Goal: Navigation & Orientation: Find specific page/section

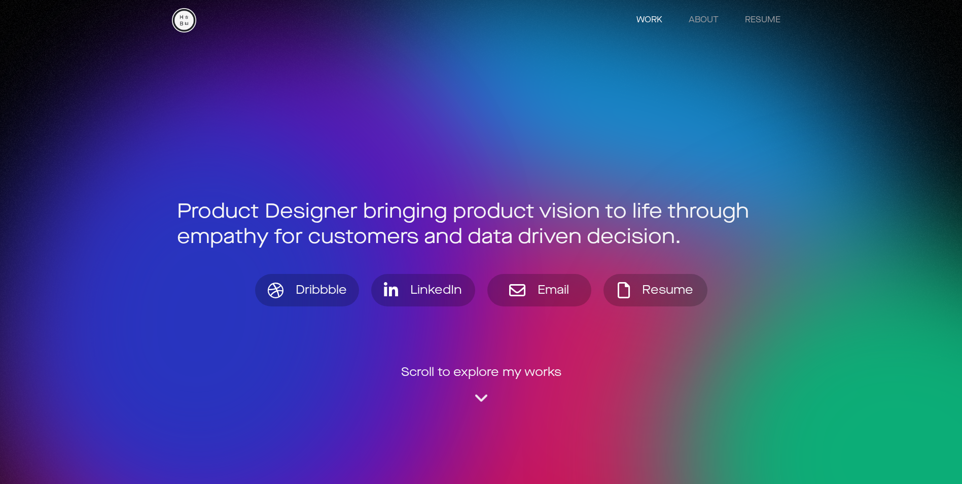
click at [482, 399] on div "" at bounding box center [481, 398] width 12 height 16
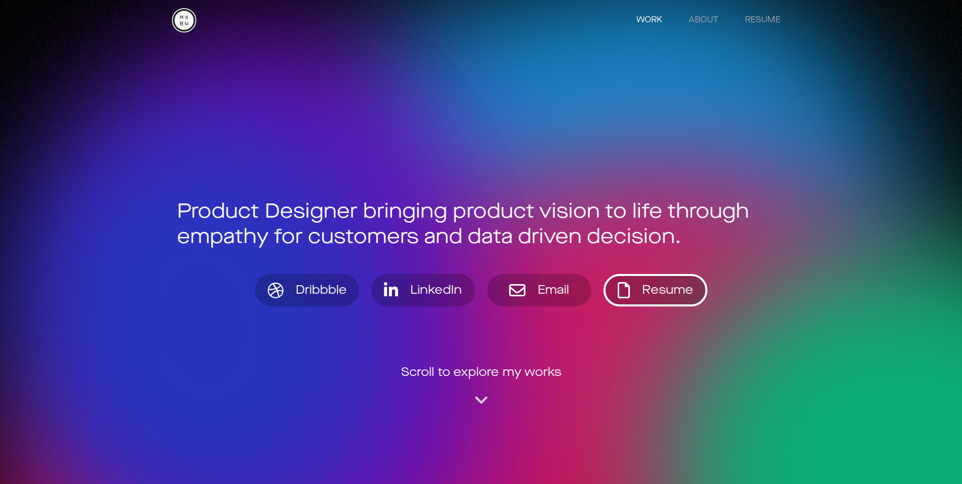
click at [640, 296] on div "Resume" at bounding box center [664, 290] width 57 height 12
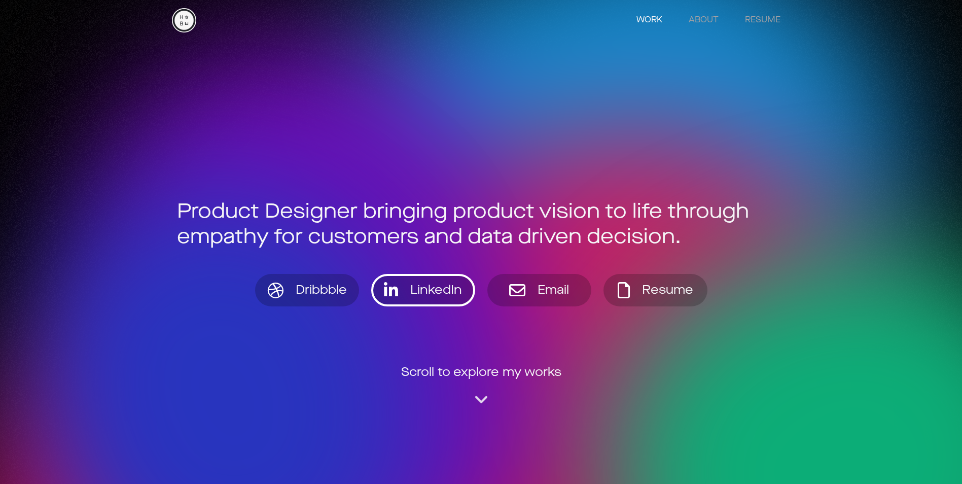
click at [417, 287] on div "LinkedIn" at bounding box center [433, 290] width 58 height 12
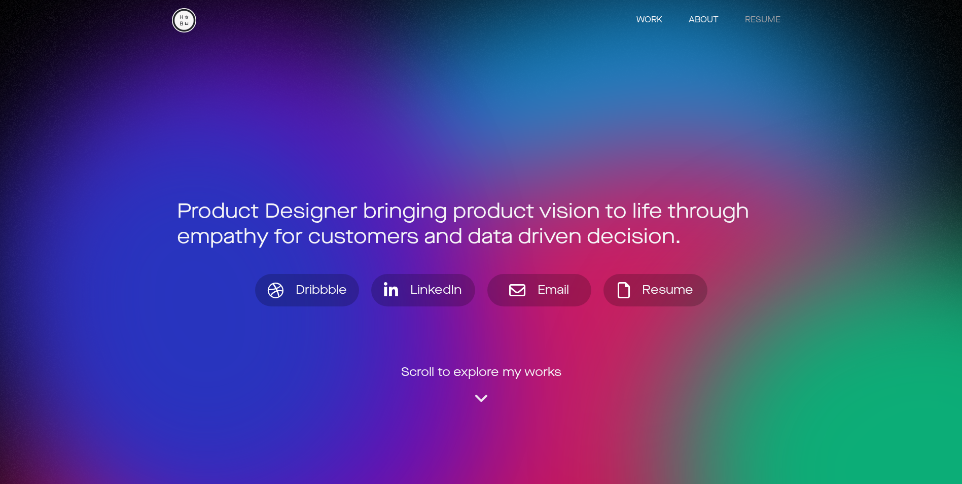
click at [704, 19] on link "ABOUT" at bounding box center [703, 20] width 50 height 20
